Goal: Task Accomplishment & Management: Use online tool/utility

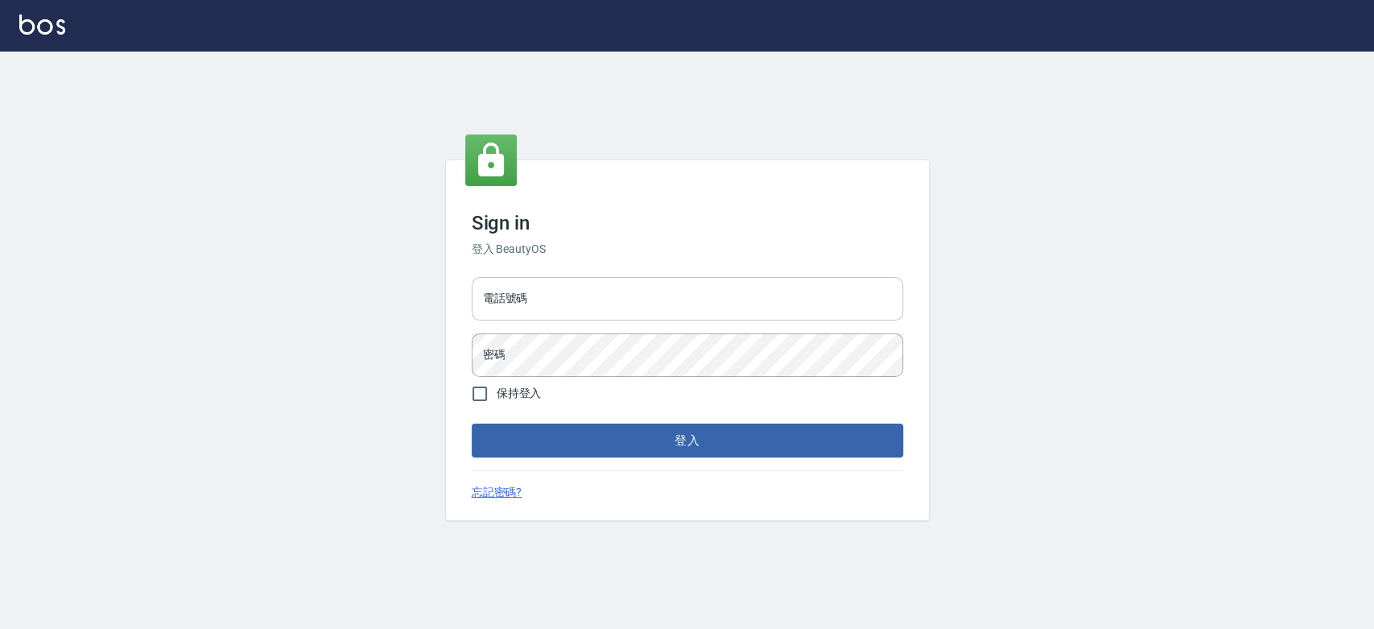
click at [657, 307] on input "電話號碼" at bounding box center [688, 298] width 432 height 43
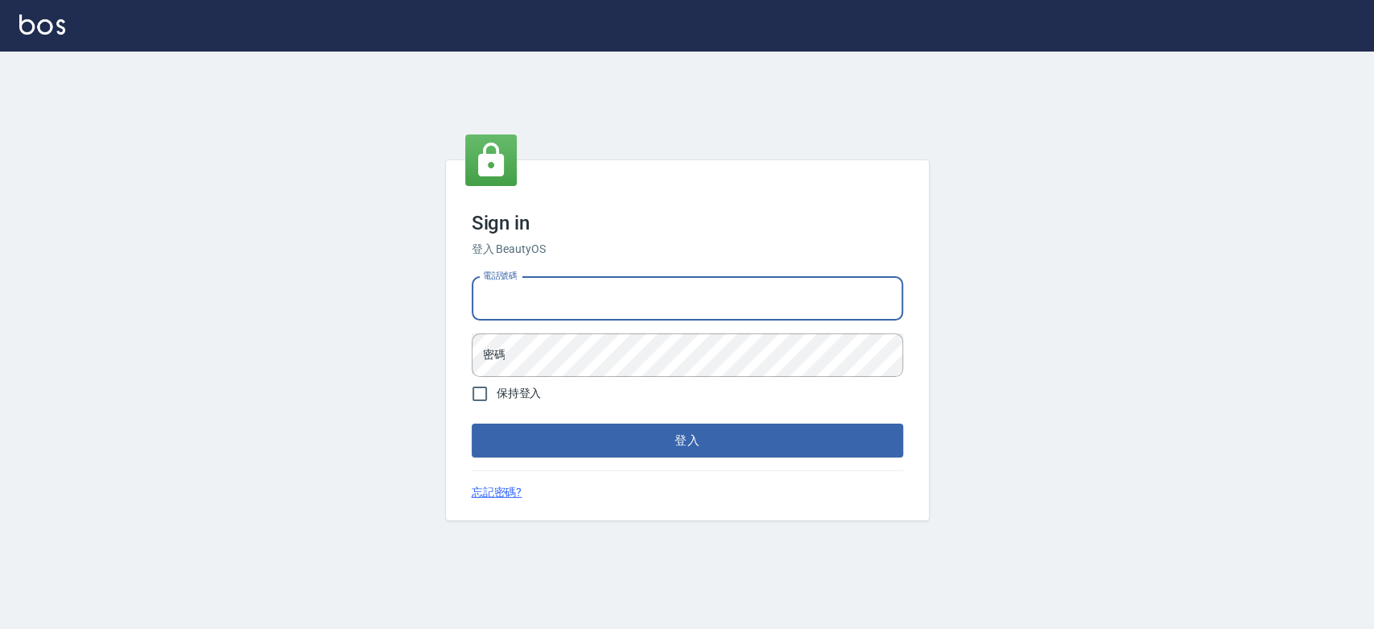
type input "0921342116"
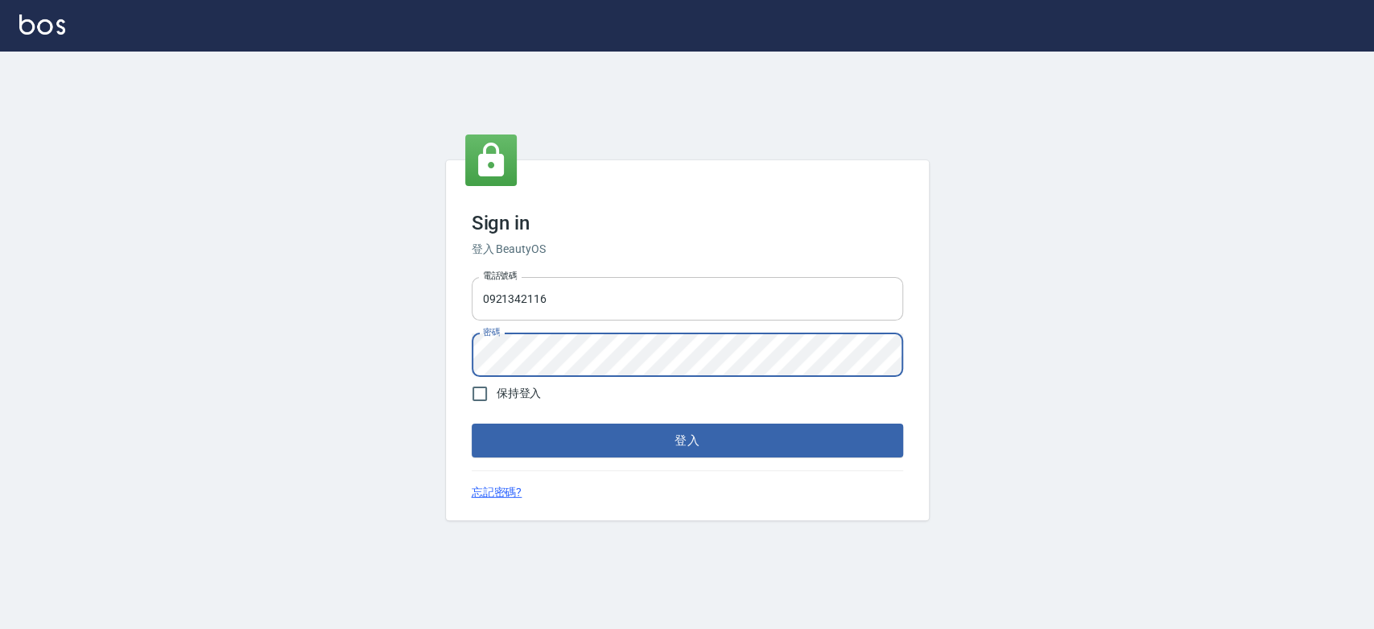
click at [472, 424] on button "登入" at bounding box center [688, 441] width 432 height 34
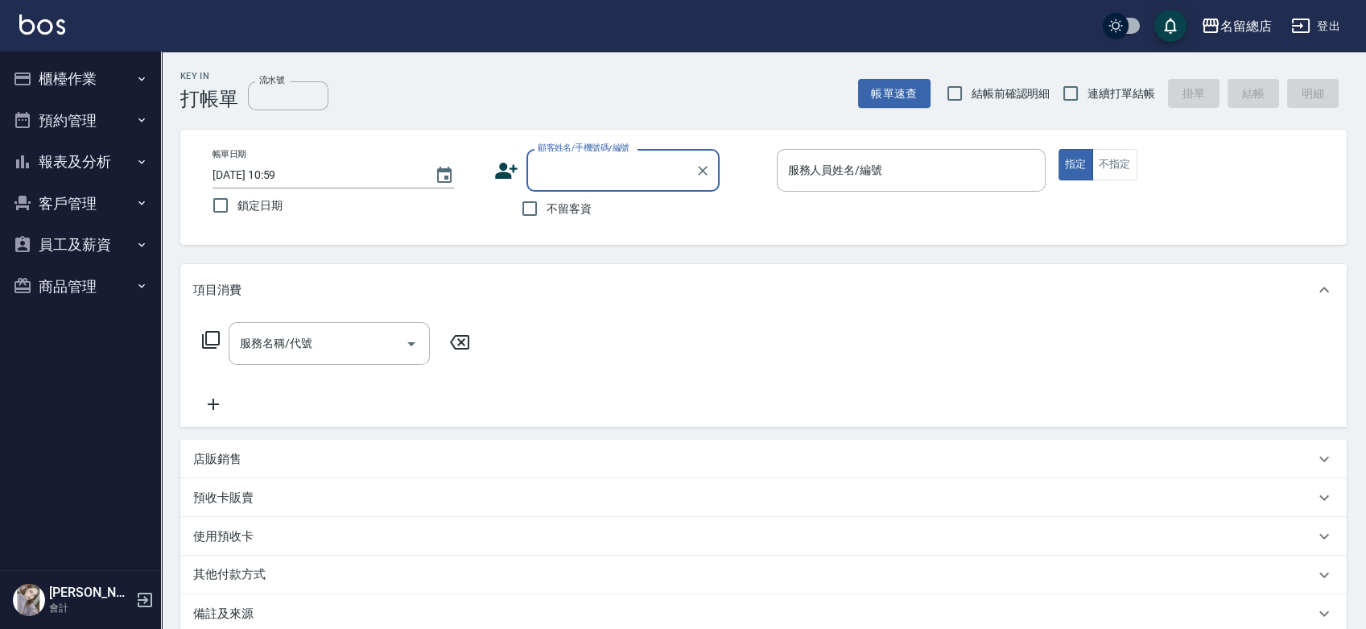
click at [99, 60] on button "櫃檯作業" at bounding box center [80, 79] width 148 height 42
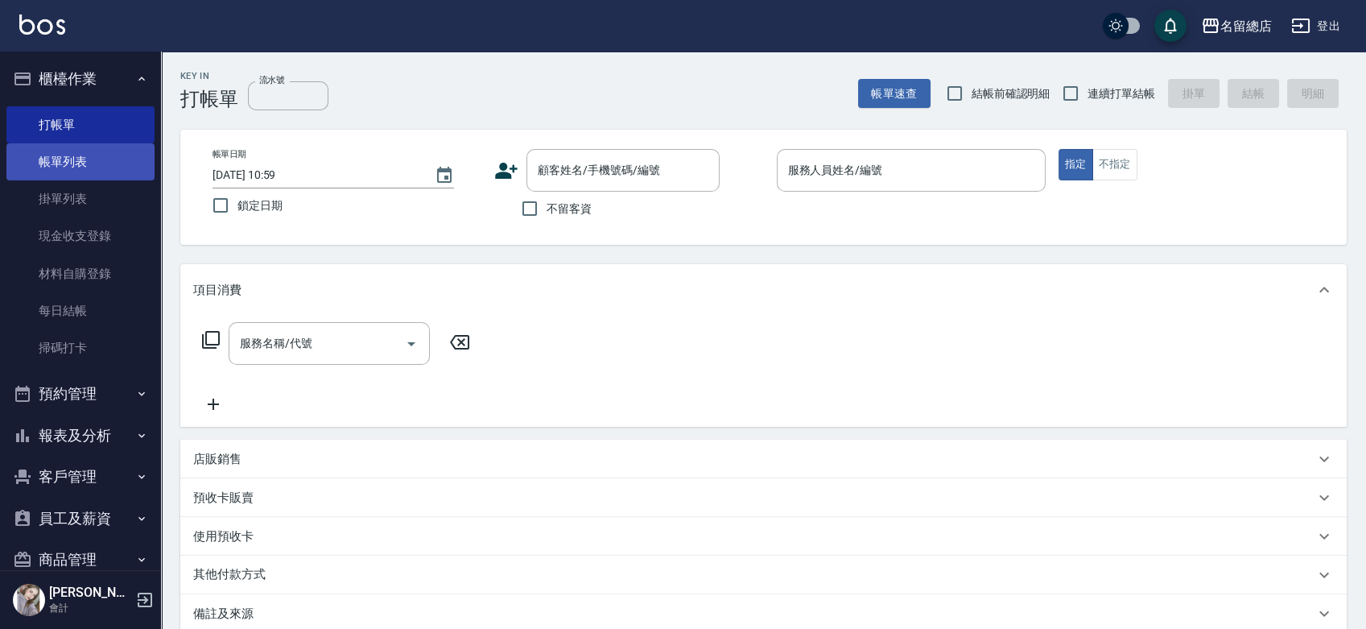
click at [109, 165] on link "帳單列表" at bounding box center [80, 161] width 148 height 37
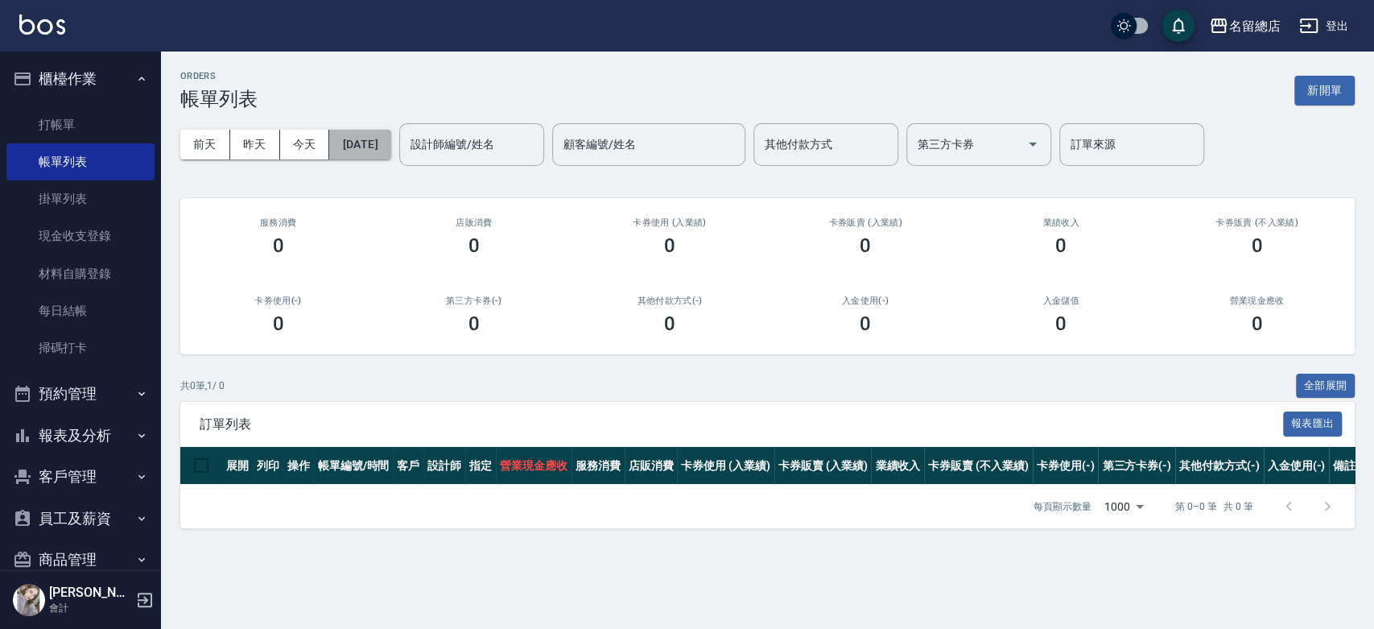
click at [361, 150] on button "[DATE]" at bounding box center [359, 145] width 61 height 30
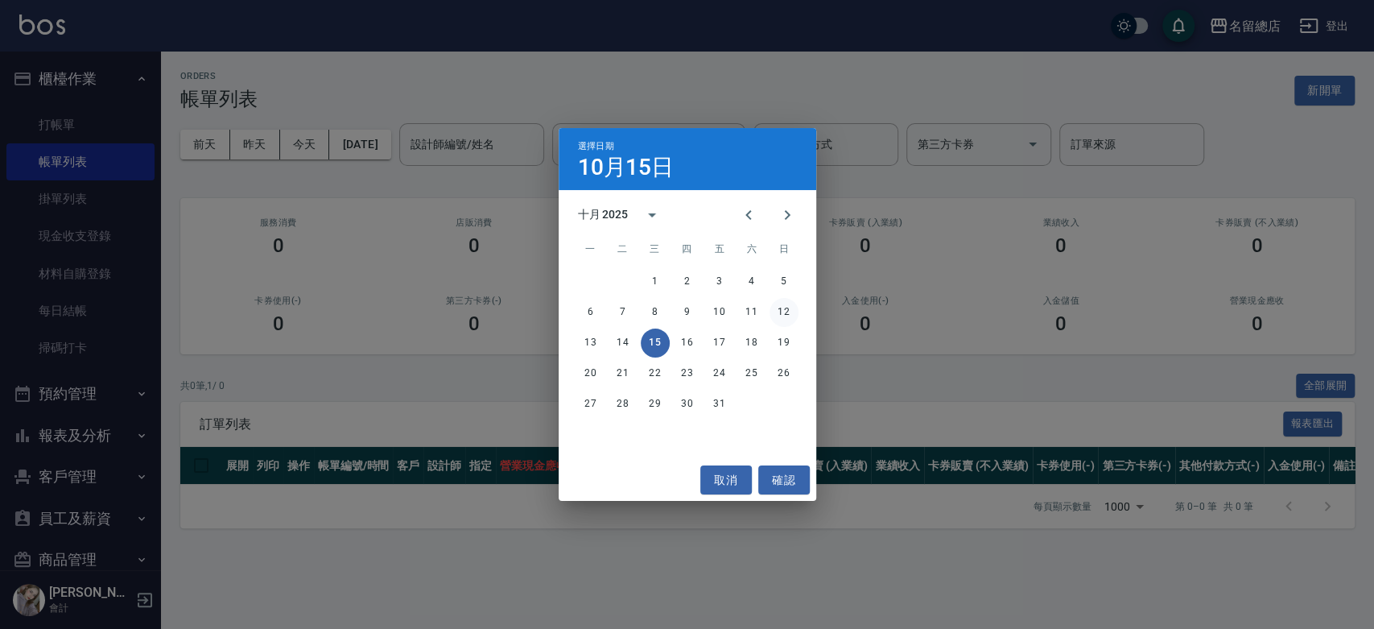
click at [790, 312] on button "12" at bounding box center [784, 312] width 29 height 29
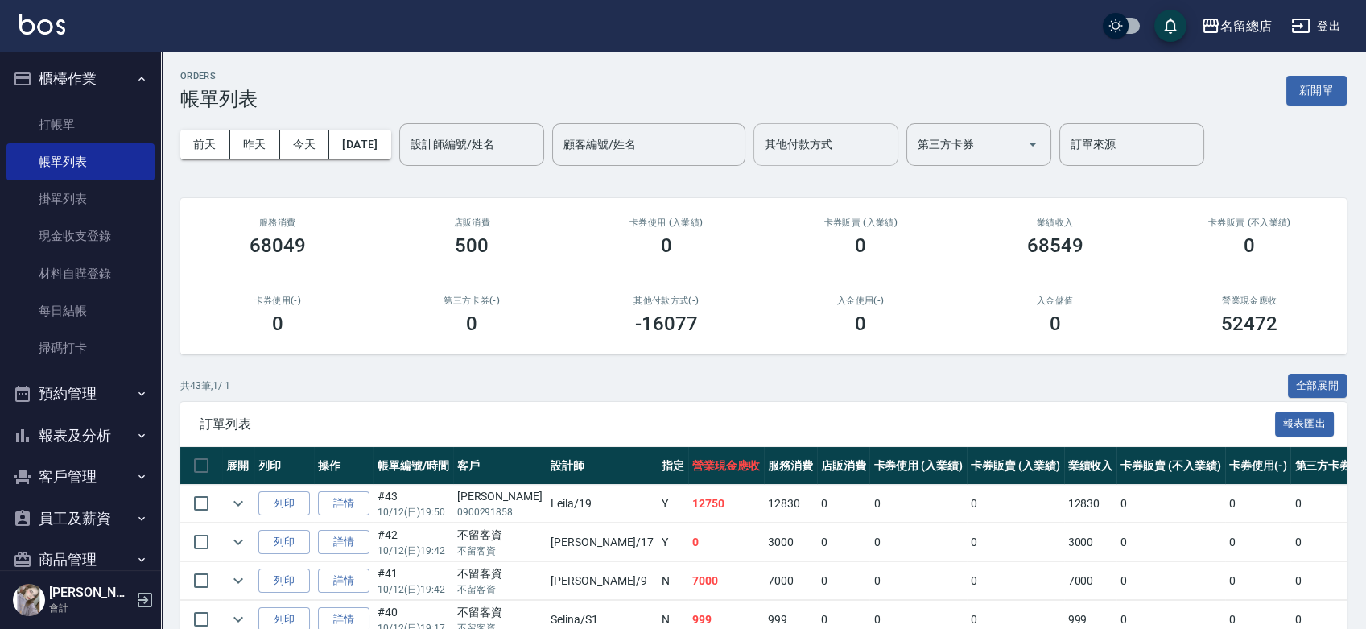
click at [884, 153] on input "其他付款方式" at bounding box center [826, 144] width 130 height 28
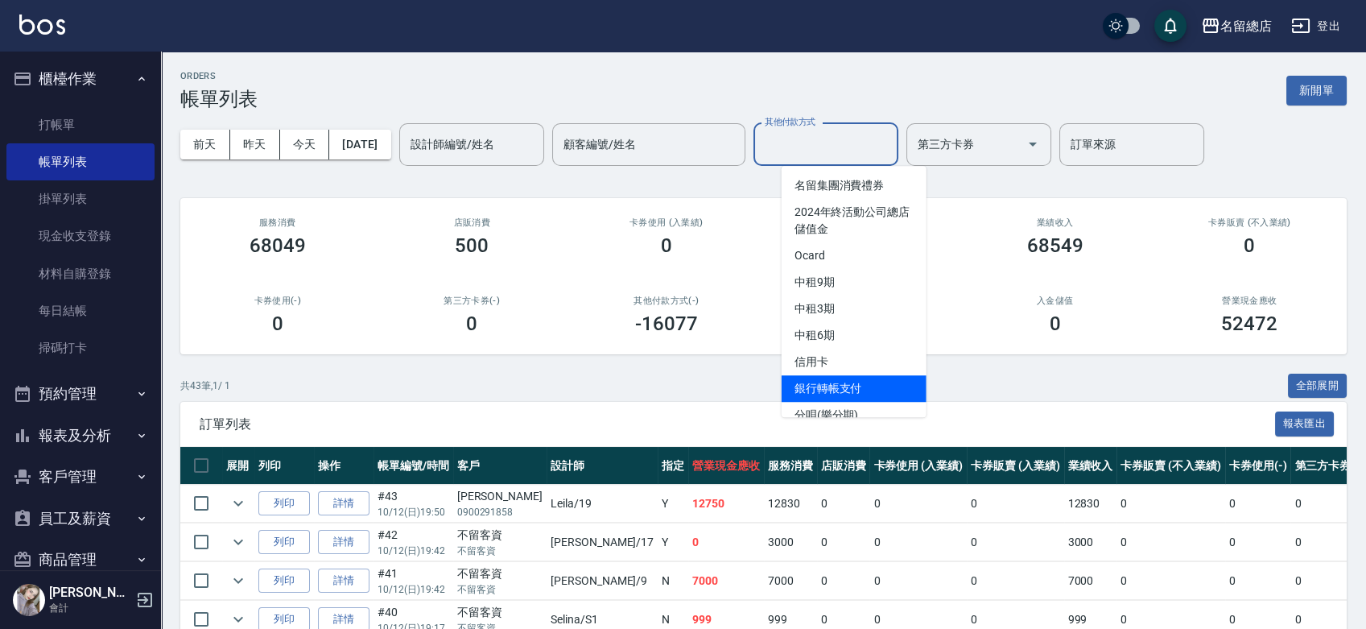
click at [876, 391] on span "銀行轉帳支付" at bounding box center [854, 388] width 145 height 27
type input "銀行轉帳支付"
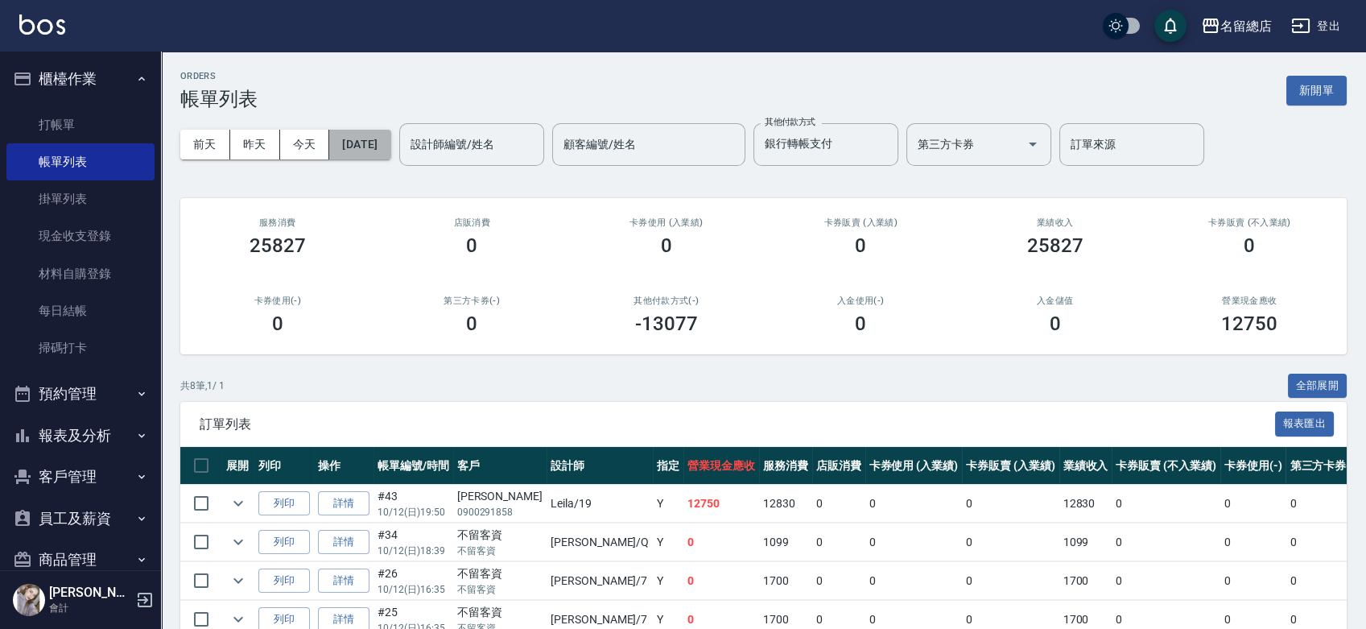
click at [391, 150] on button "[DATE]" at bounding box center [359, 145] width 61 height 30
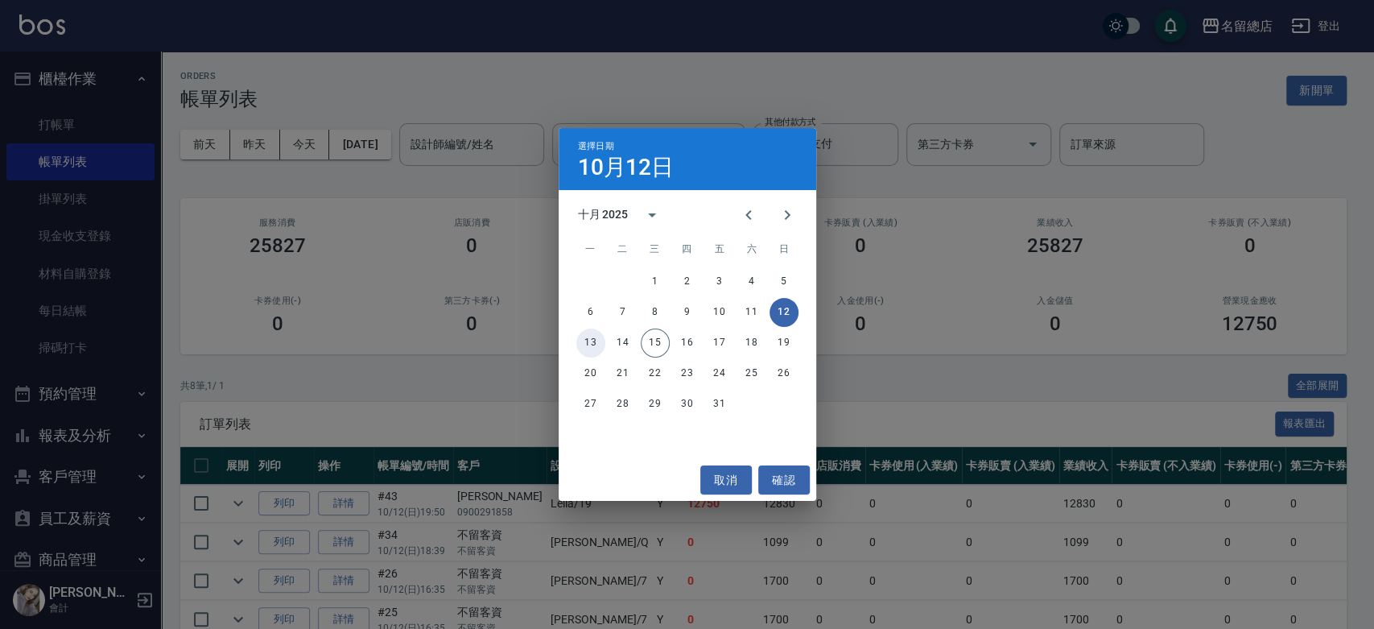
click at [593, 343] on button "13" at bounding box center [591, 343] width 29 height 29
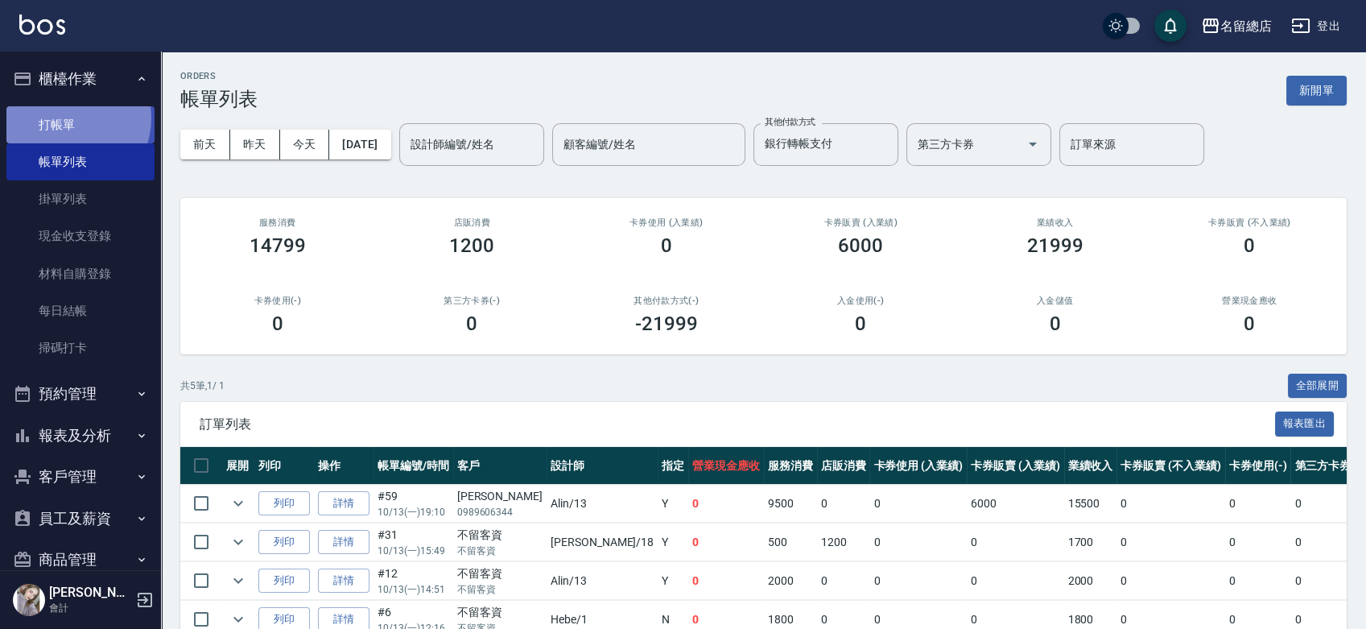
click at [65, 118] on link "打帳單" at bounding box center [80, 124] width 148 height 37
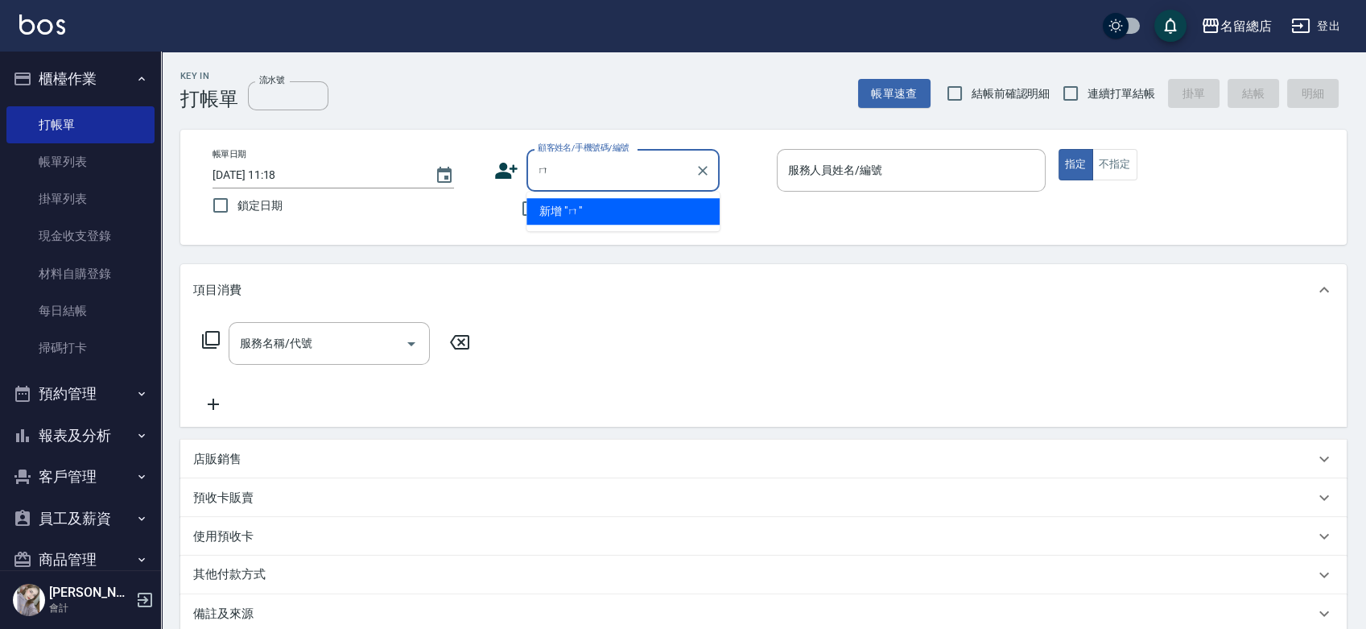
type input "0"
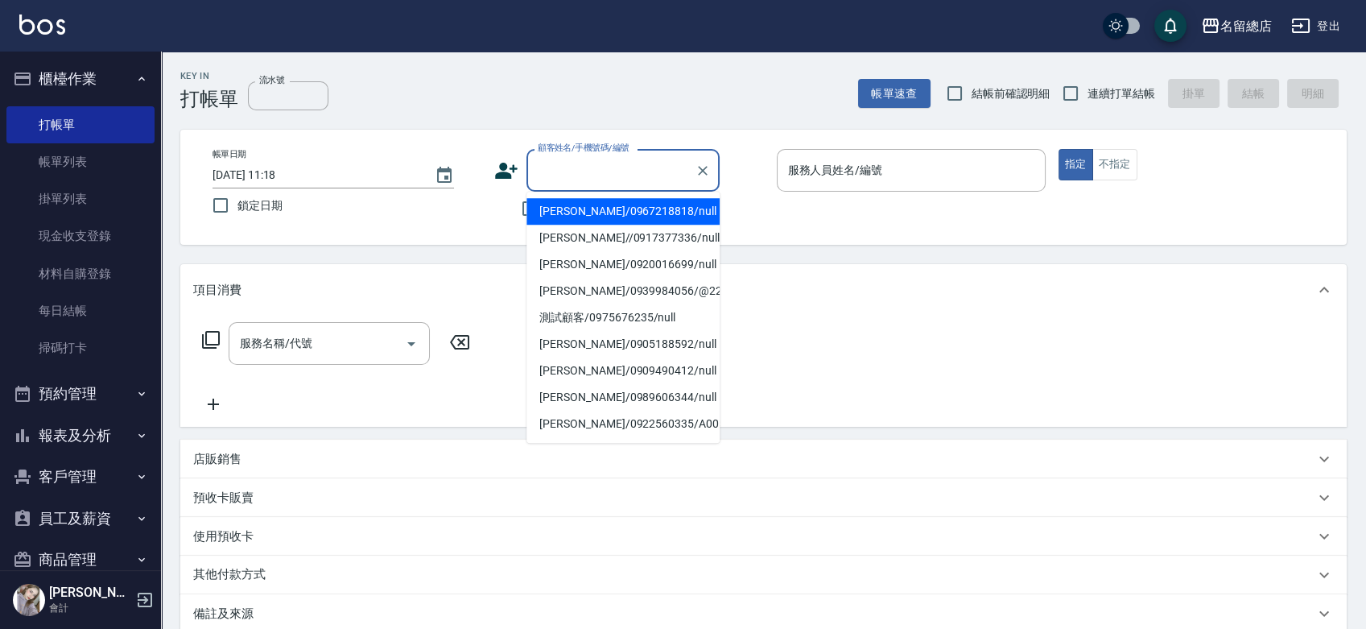
type input "ㄇ"
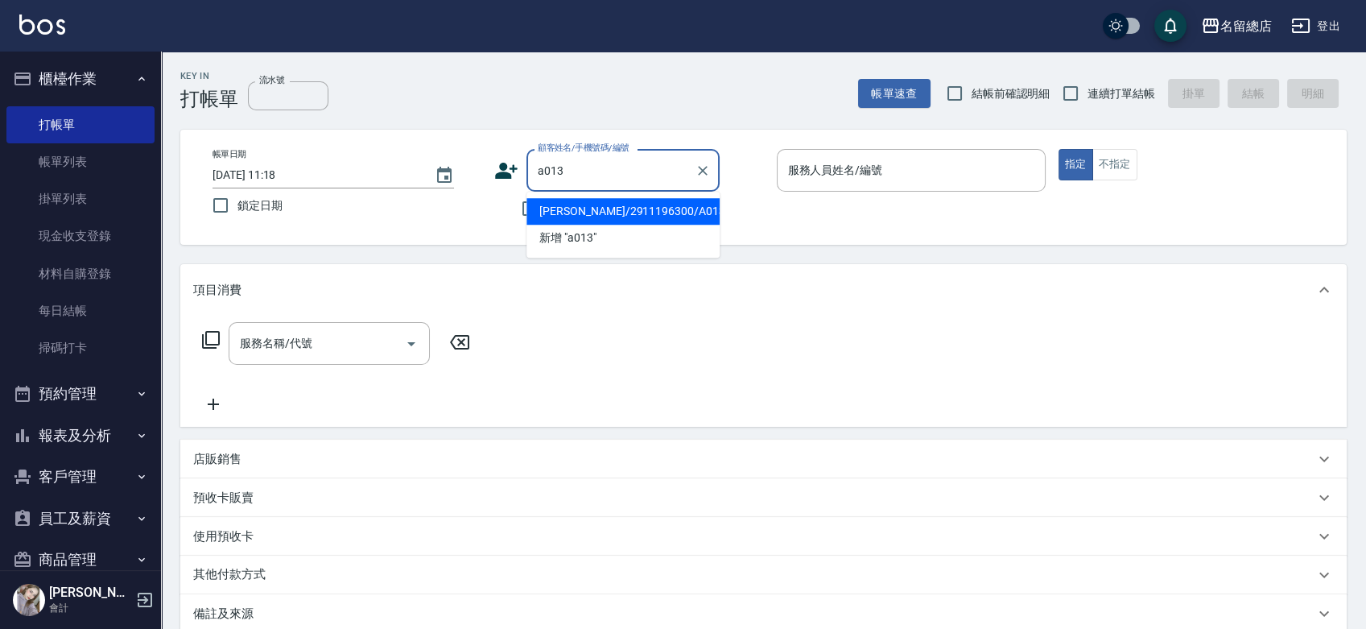
click at [607, 220] on li "[PERSON_NAME]/2911196300/A013" at bounding box center [623, 211] width 193 height 27
type input "[PERSON_NAME]/2911196300/A013"
